Goal: Task Accomplishment & Management: Complete application form

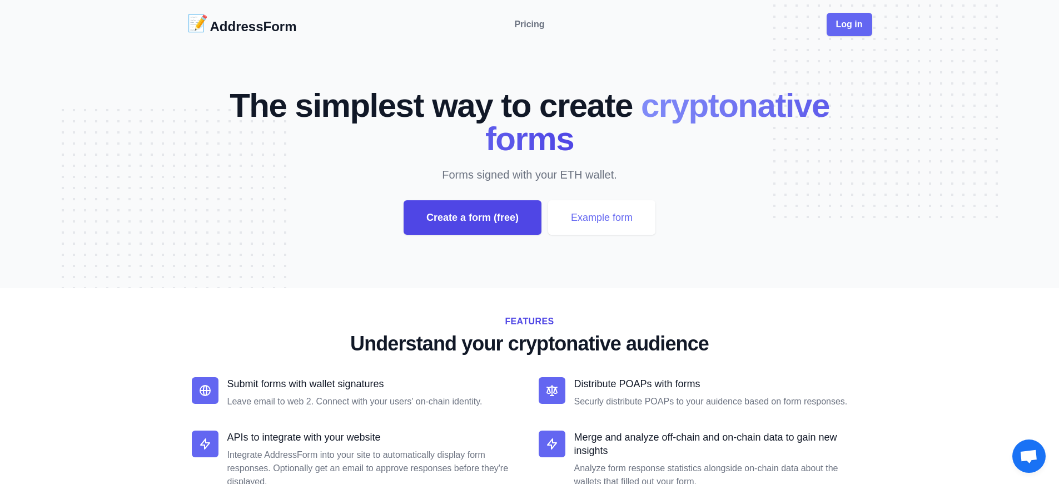
click at [472, 217] on div "Create a form (free)" at bounding box center [473, 217] width 138 height 34
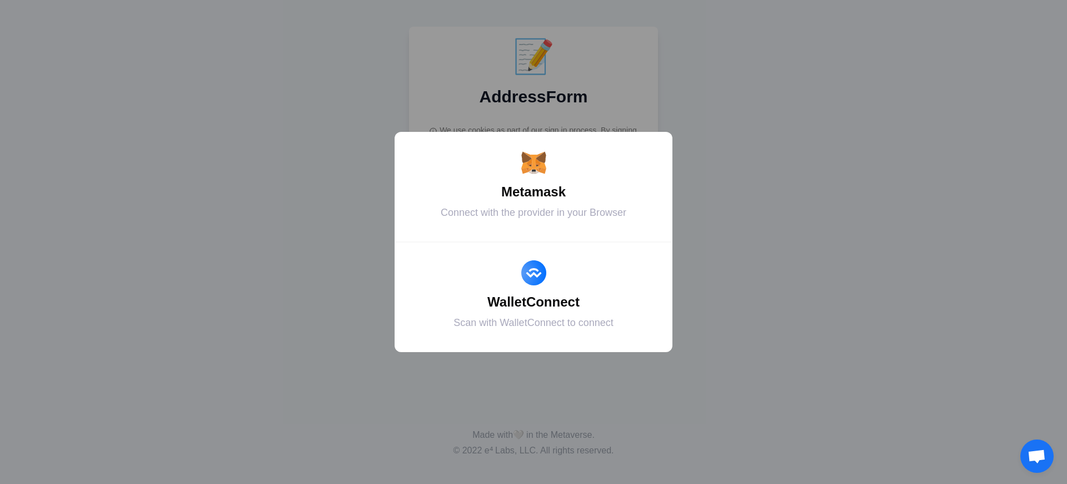
click at [534, 192] on div "Metamask" at bounding box center [534, 192] width 250 height 20
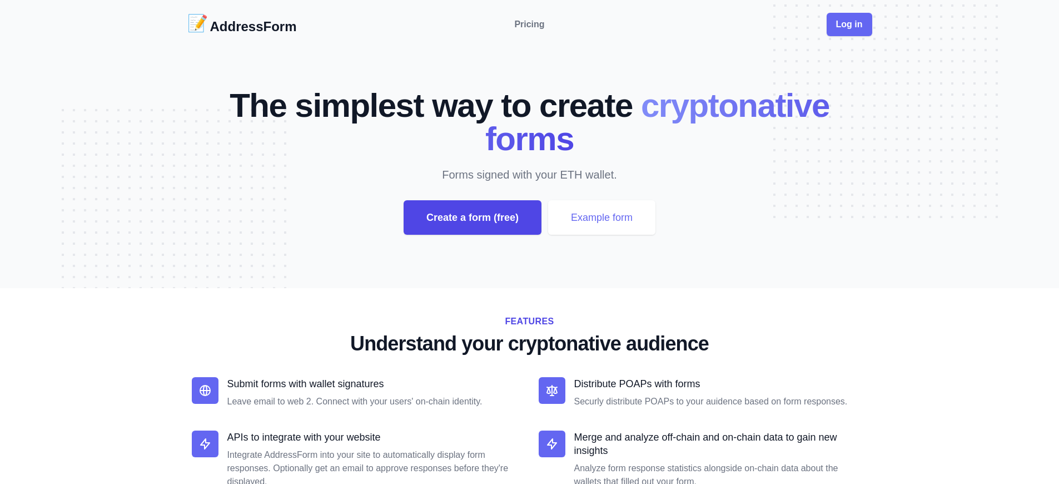
click at [472, 217] on div "Create a form (free)" at bounding box center [473, 217] width 138 height 34
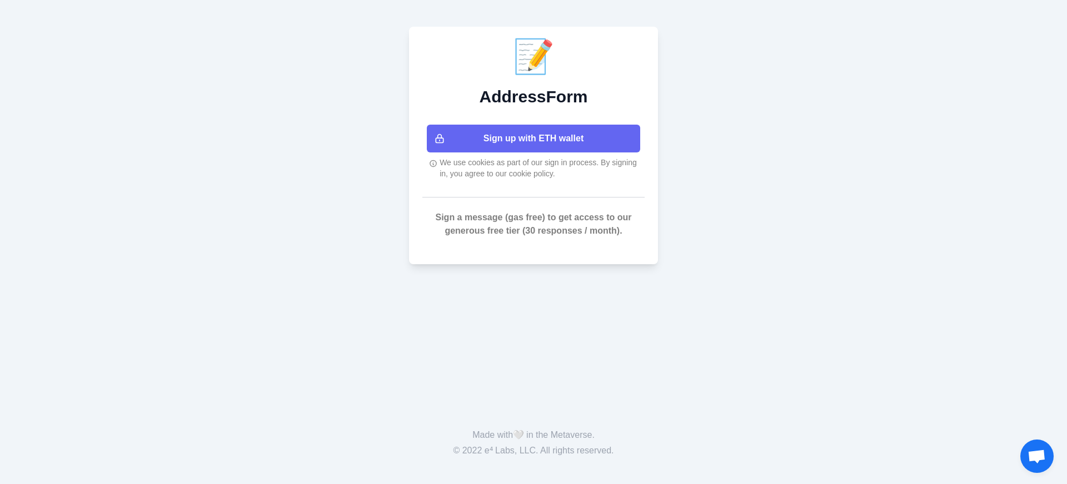
click at [534, 138] on button "Sign up with ETH wallet" at bounding box center [533, 139] width 213 height 28
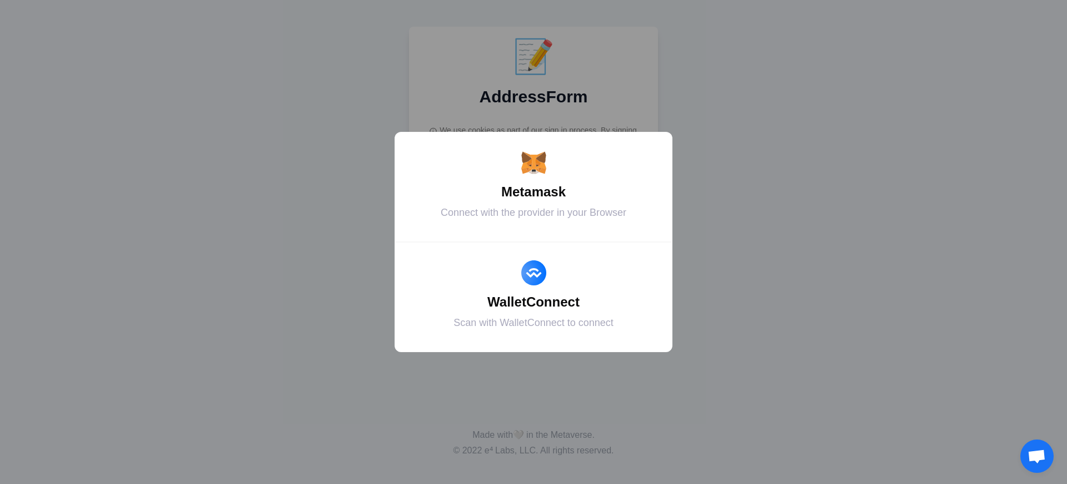
click at [534, 192] on div "Metamask" at bounding box center [534, 192] width 250 height 20
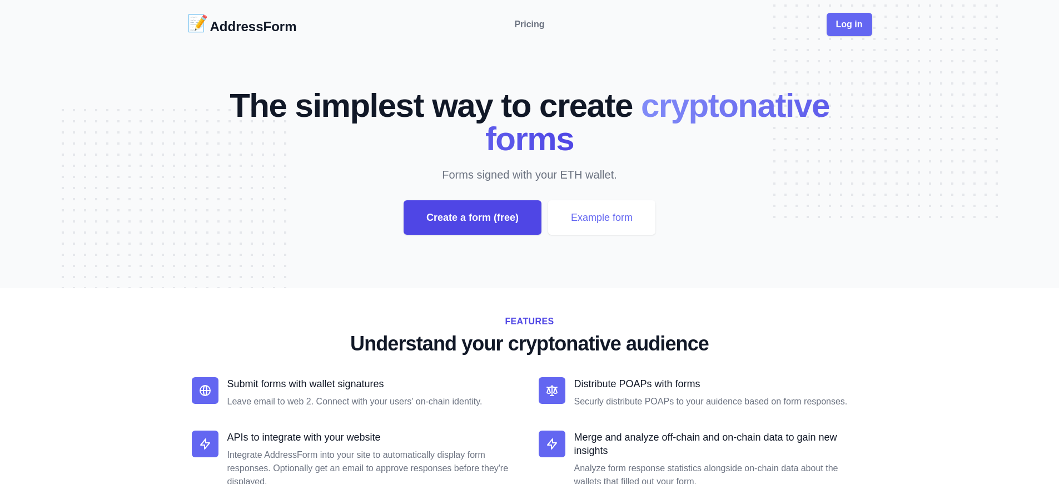
click at [472, 217] on div "Create a form (free)" at bounding box center [473, 217] width 138 height 34
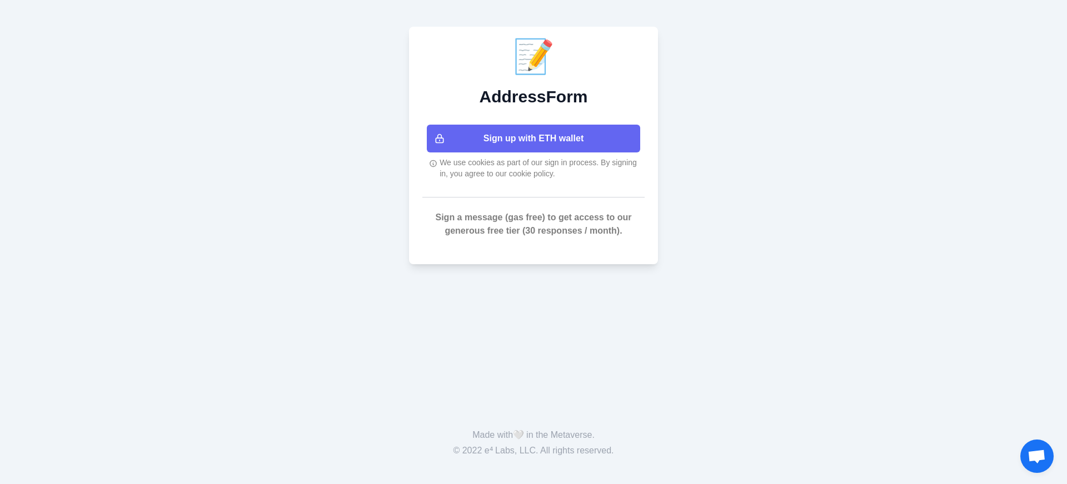
click at [534, 138] on button "Sign up with ETH wallet" at bounding box center [533, 139] width 213 height 28
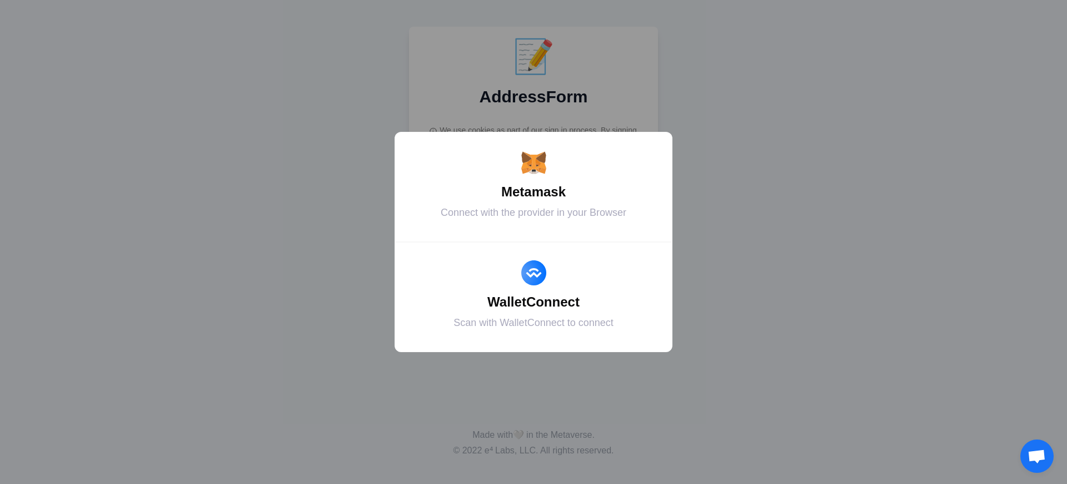
click at [534, 192] on div "Metamask" at bounding box center [534, 192] width 250 height 20
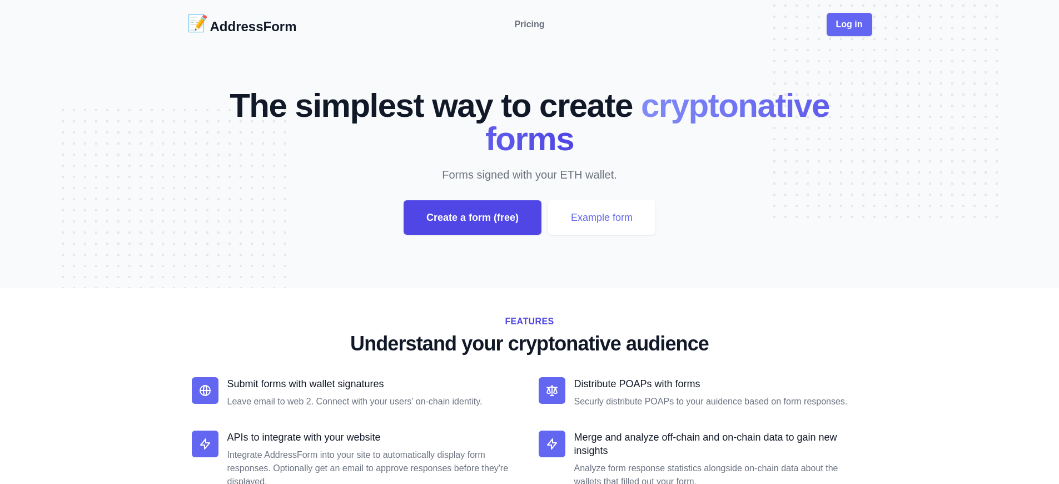
click at [472, 217] on div "Create a form (free)" at bounding box center [473, 217] width 138 height 34
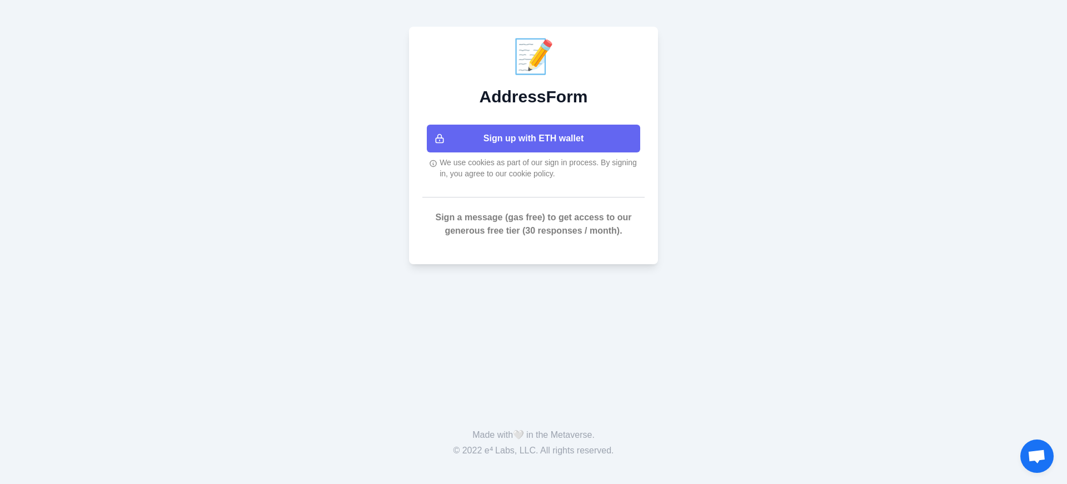
click at [534, 138] on button "Sign up with ETH wallet" at bounding box center [533, 139] width 213 height 28
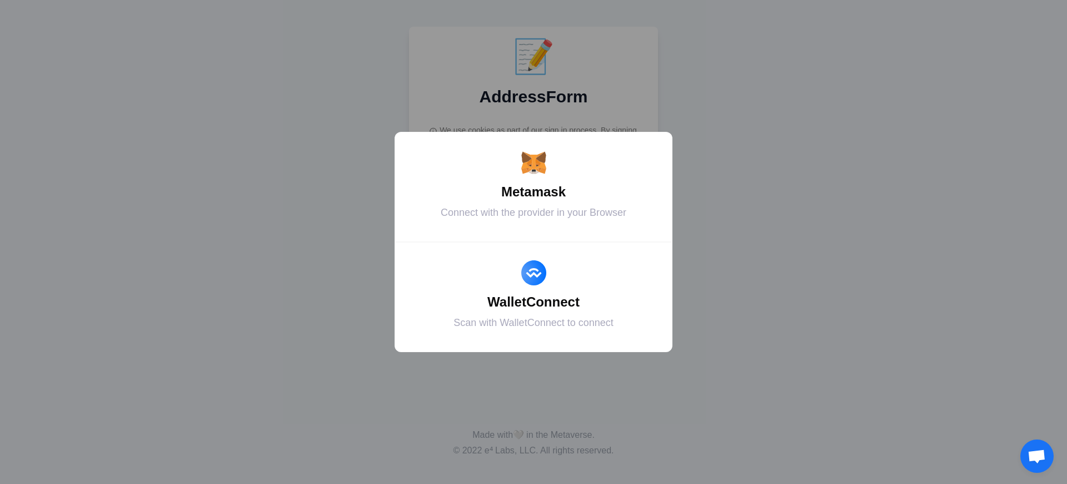
click at [534, 192] on div "Metamask" at bounding box center [534, 192] width 250 height 20
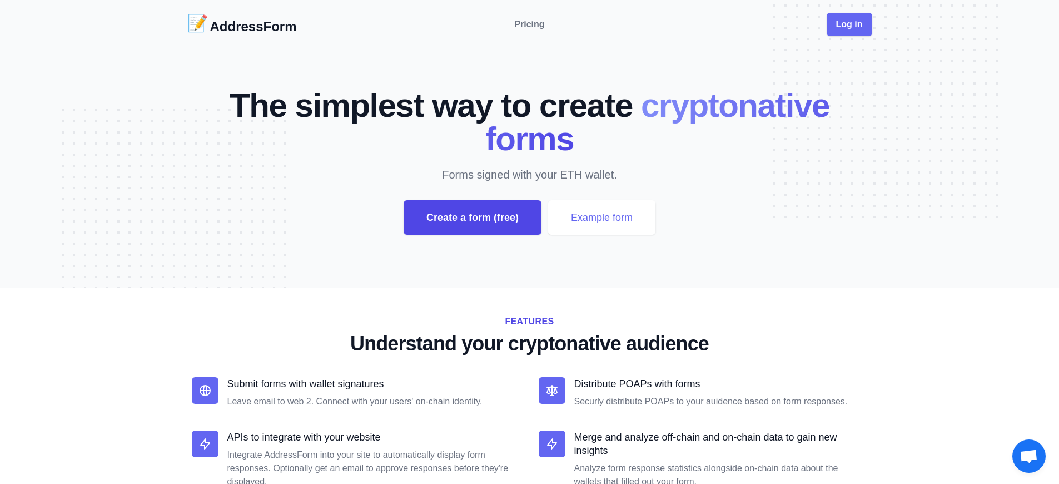
click at [472, 217] on div "Create a form (free)" at bounding box center [473, 217] width 138 height 34
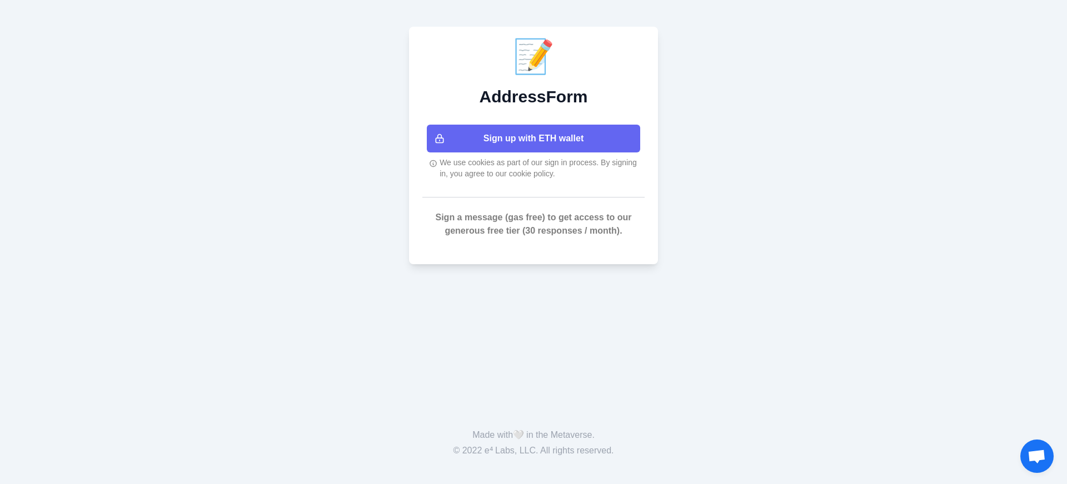
click at [534, 138] on button "Sign up with ETH wallet" at bounding box center [533, 139] width 213 height 28
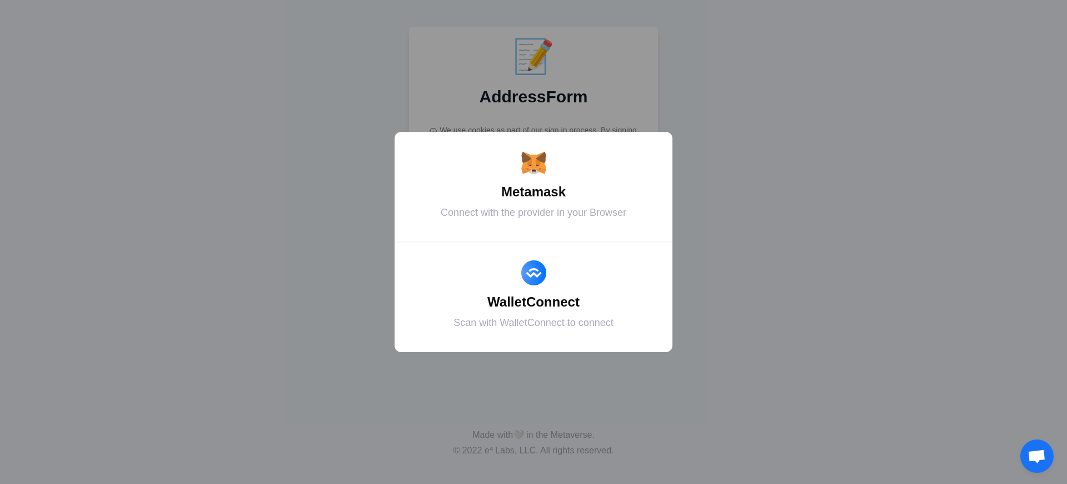
click at [534, 192] on div "Metamask" at bounding box center [534, 192] width 250 height 20
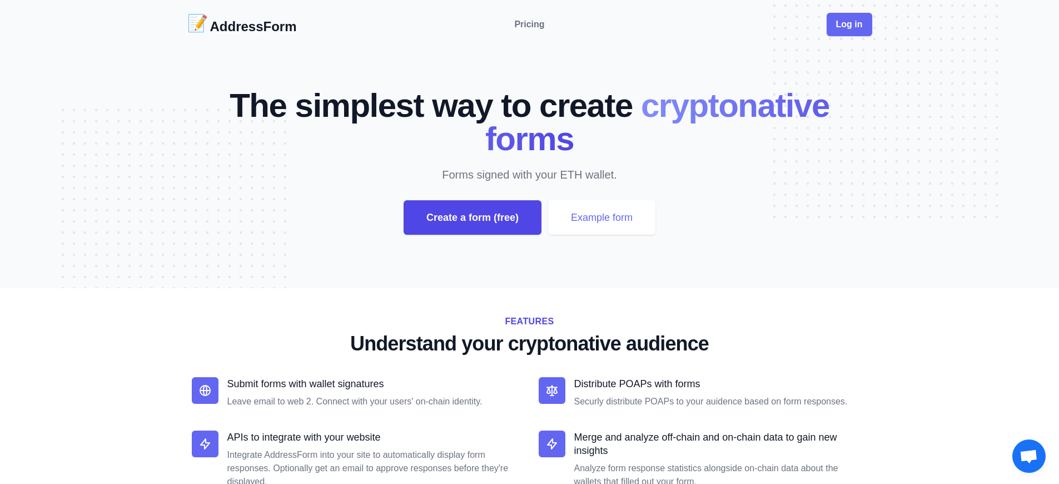
click at [472, 217] on div "Create a form (free)" at bounding box center [473, 217] width 138 height 34
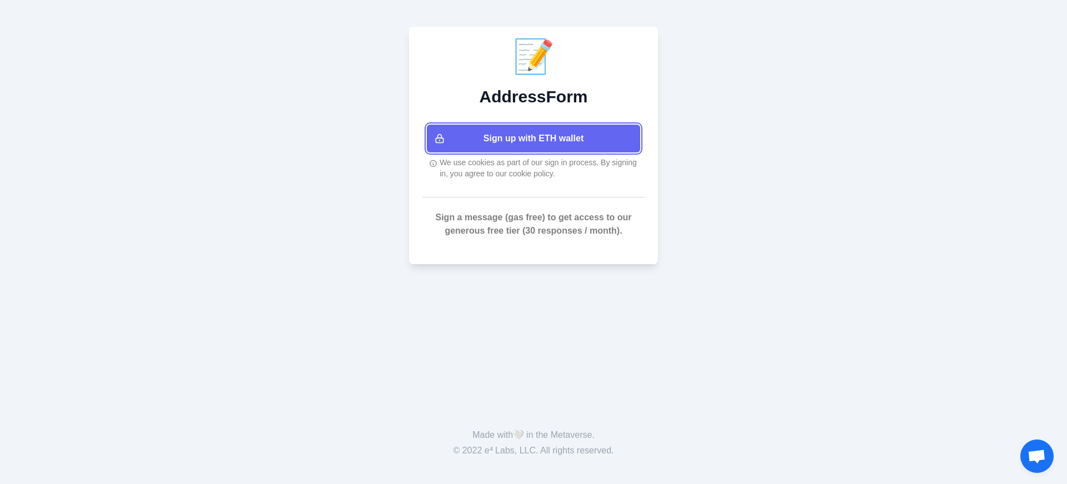
click at [534, 138] on button "Sign up with ETH wallet" at bounding box center [533, 139] width 213 height 28
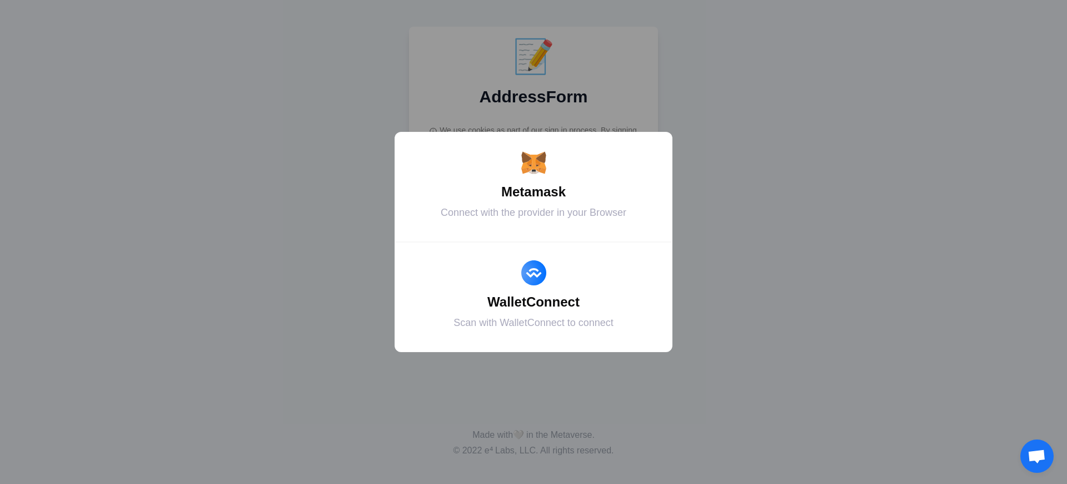
click at [534, 192] on div "Metamask" at bounding box center [534, 192] width 250 height 20
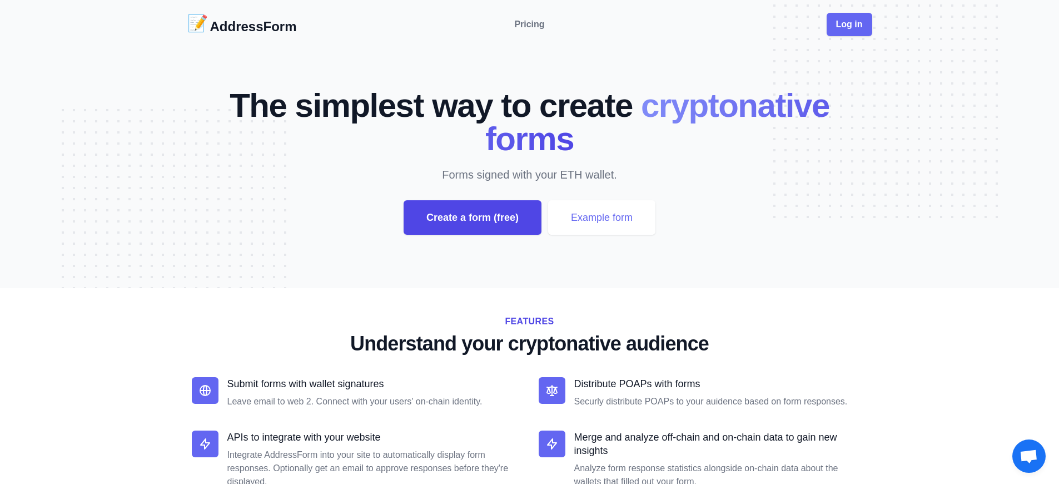
click at [472, 217] on div "Create a form (free)" at bounding box center [473, 217] width 138 height 34
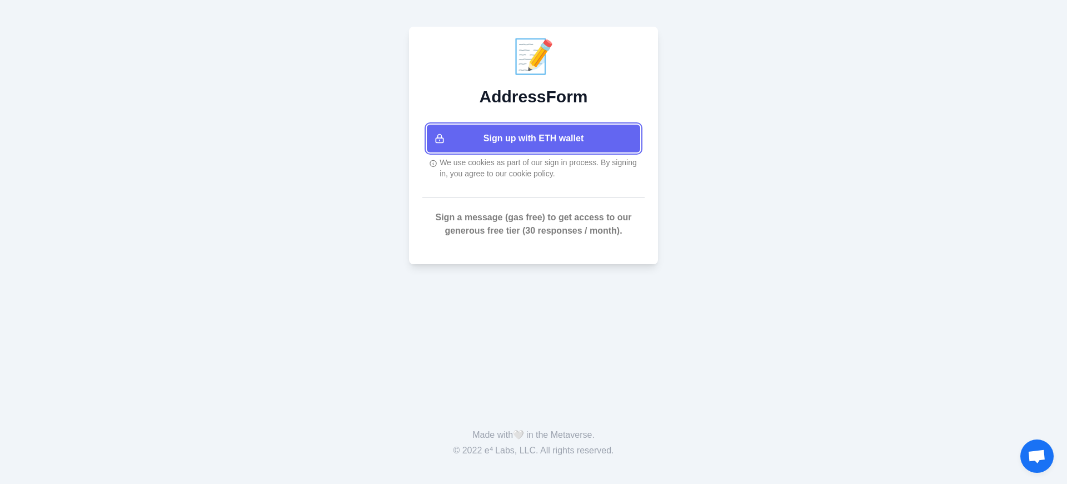
click at [534, 138] on button "Sign up with ETH wallet" at bounding box center [533, 139] width 213 height 28
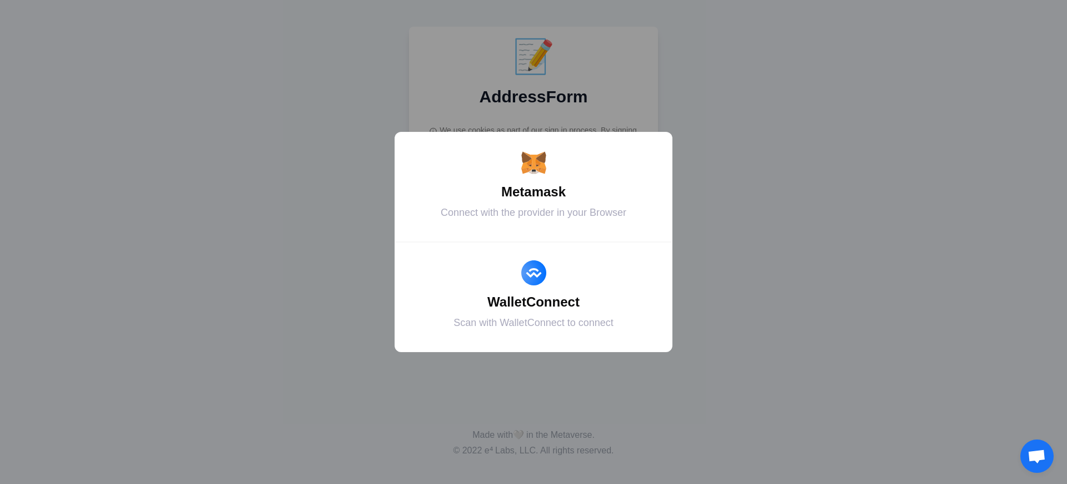
click at [534, 192] on div "Metamask" at bounding box center [534, 192] width 250 height 20
